Goal: Information Seeking & Learning: Learn about a topic

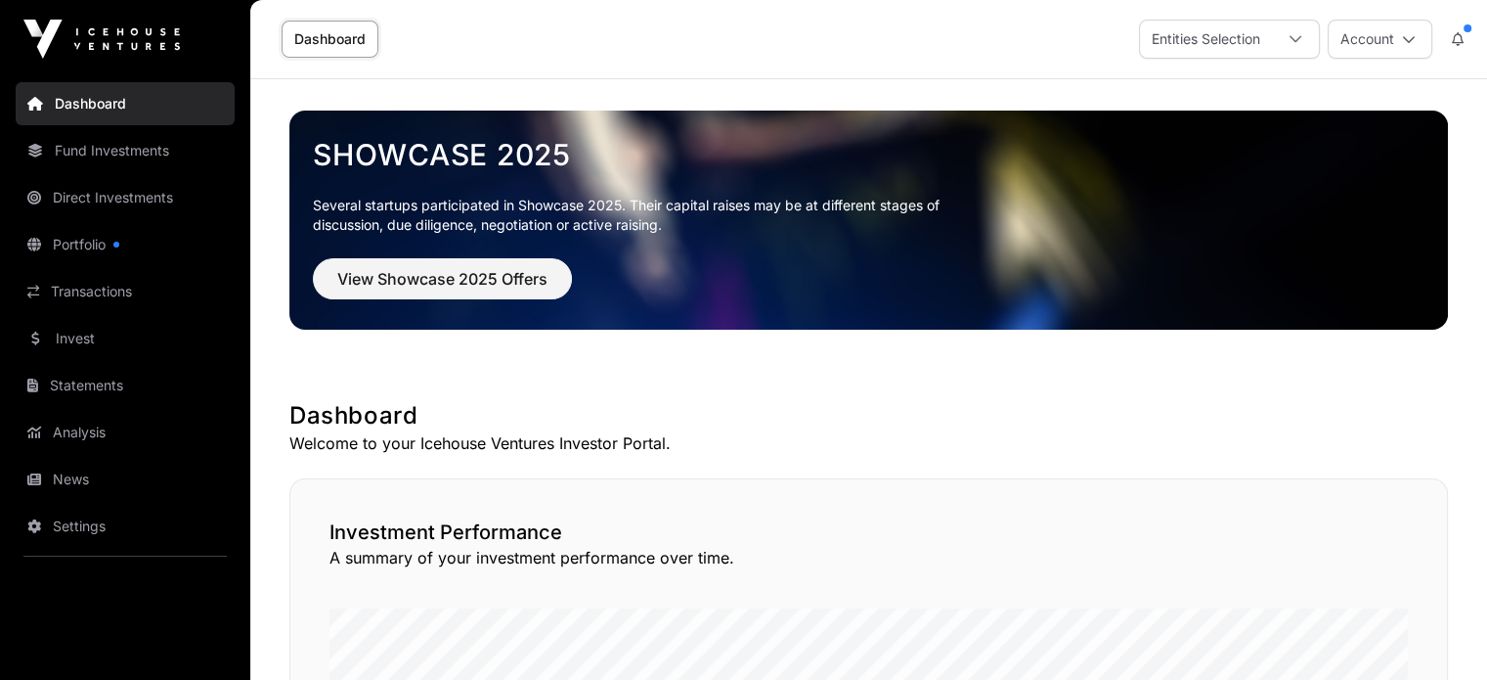
click at [144, 163] on link "Fund Investments" at bounding box center [125, 150] width 219 height 43
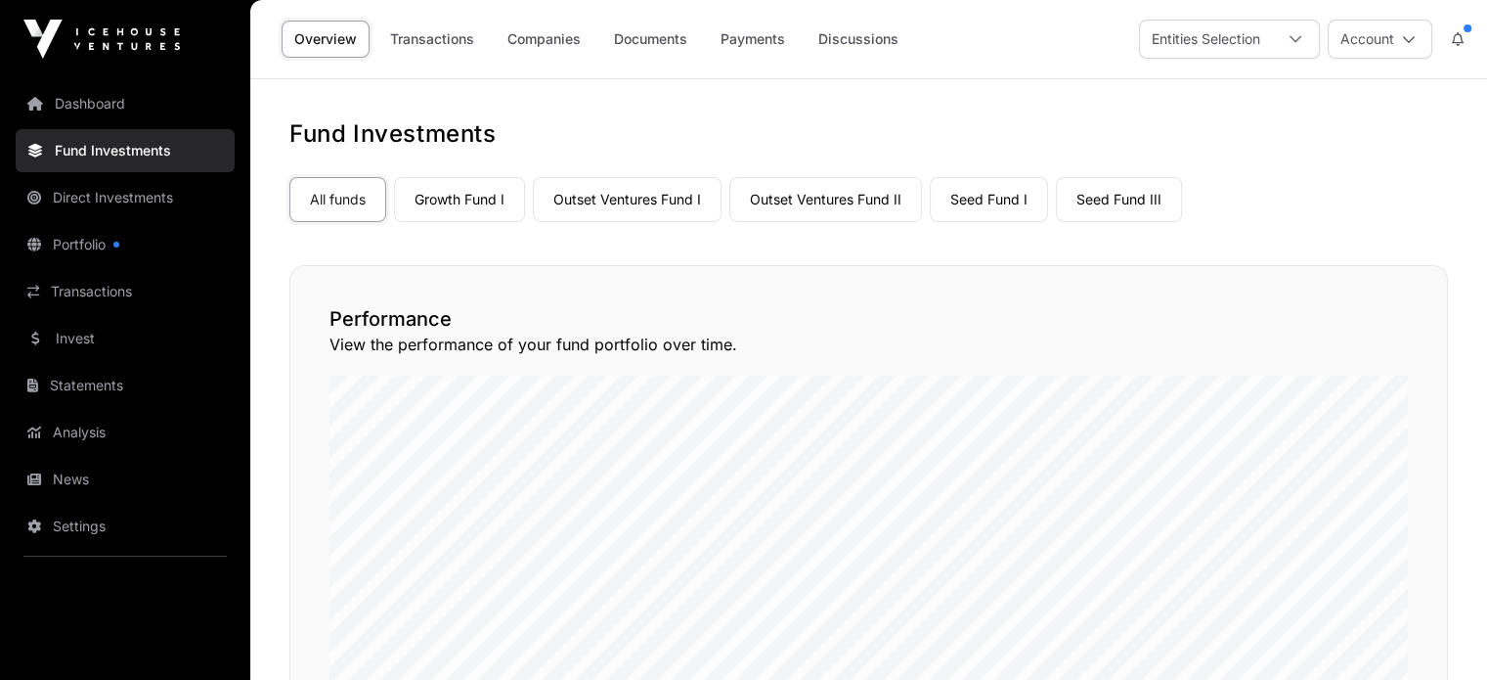
click at [852, 196] on link "Outset Ventures Fund II" at bounding box center [826, 199] width 193 height 45
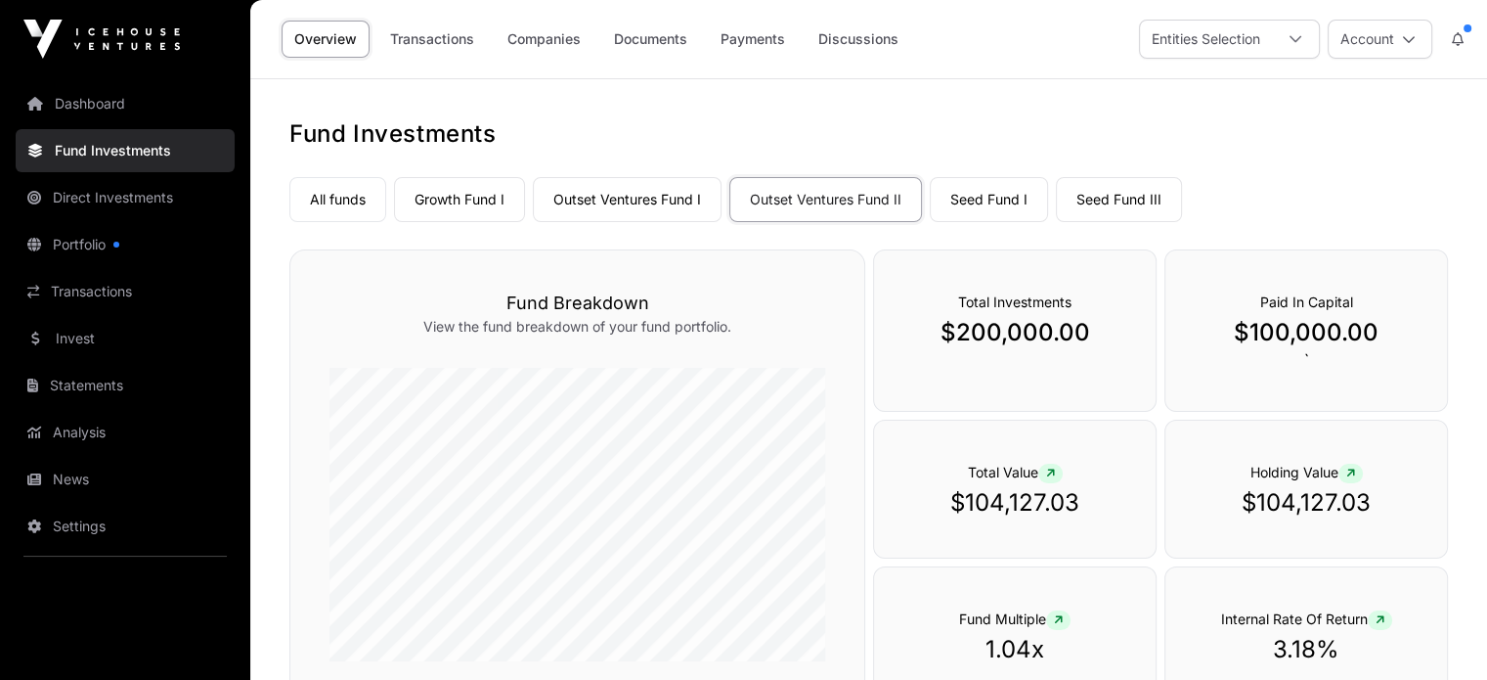
click at [514, 44] on link "Companies" at bounding box center [544, 39] width 99 height 37
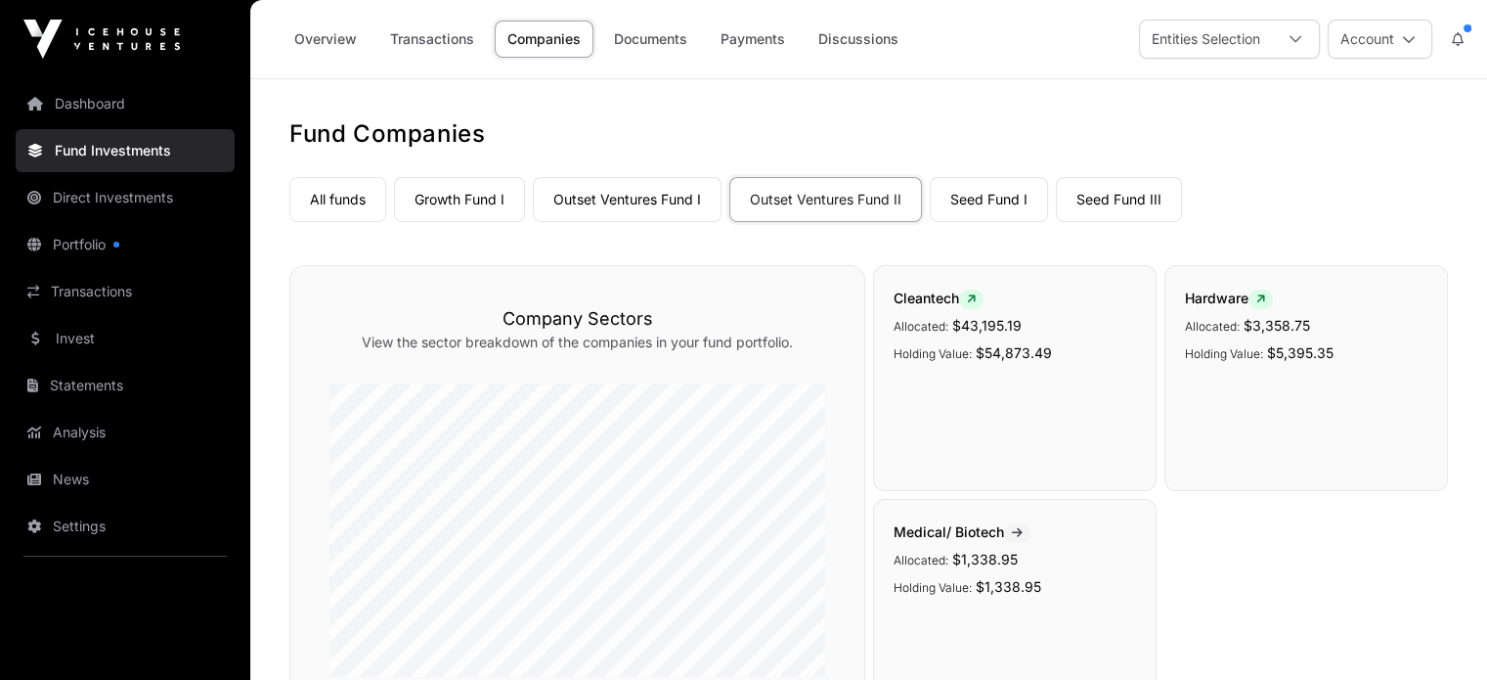
click at [958, 191] on link "Seed Fund I" at bounding box center [989, 199] width 118 height 45
click at [344, 39] on link "Overview" at bounding box center [326, 39] width 88 height 37
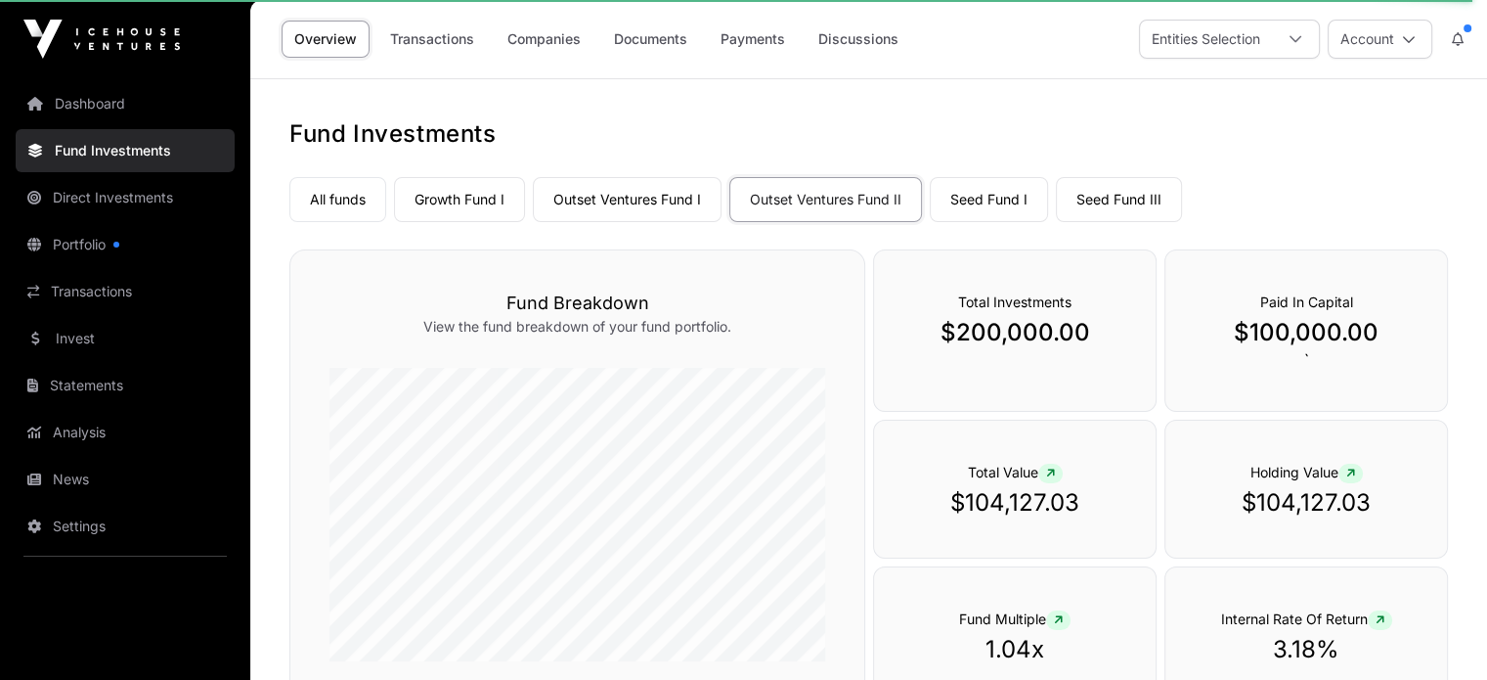
click at [1003, 194] on link "Seed Fund I" at bounding box center [989, 199] width 118 height 45
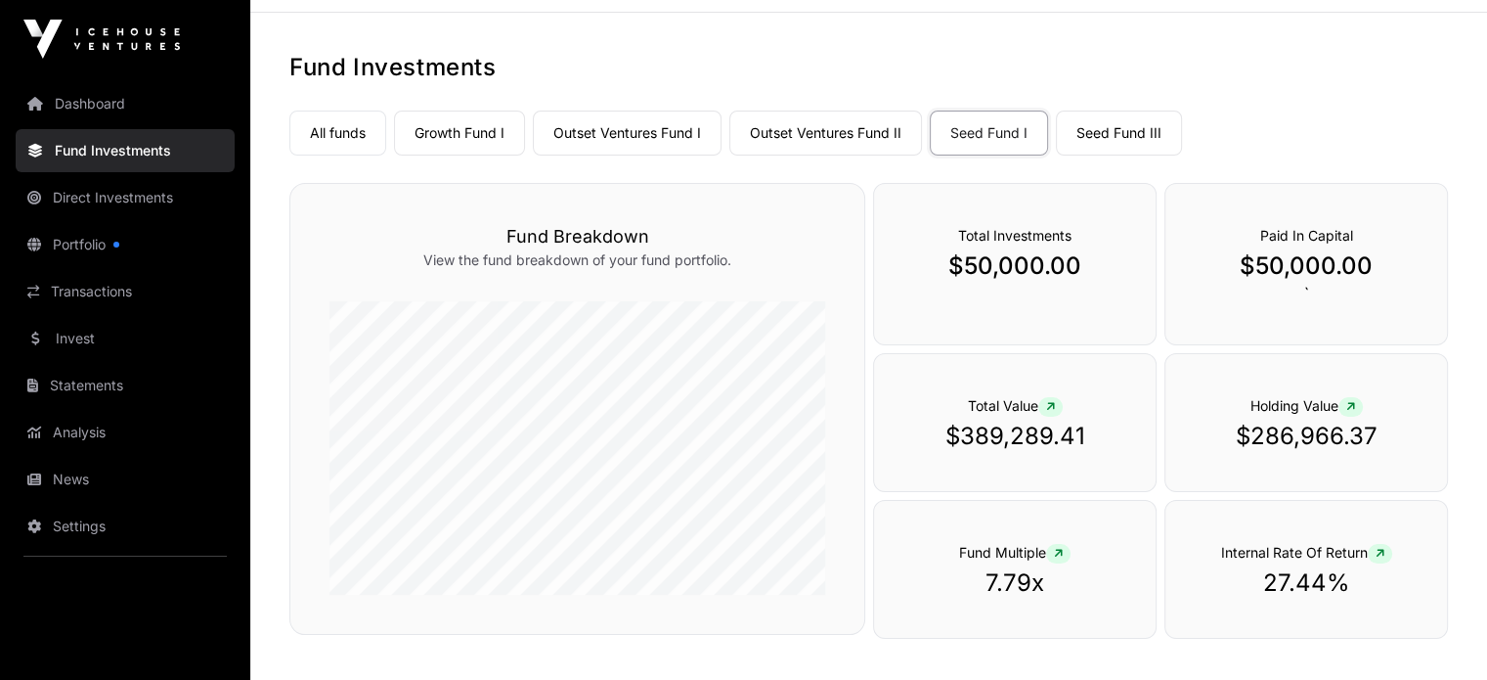
scroll to position [98, 0]
